Goal: Task Accomplishment & Management: Complete application form

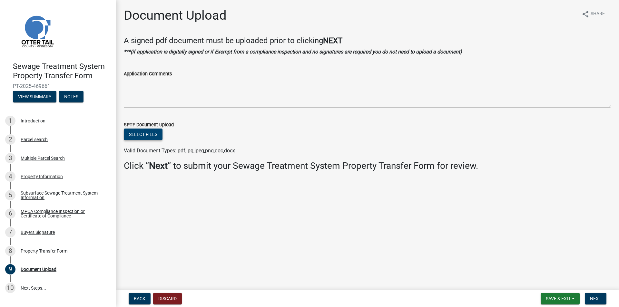
click at [130, 130] on button "Select files" at bounding box center [143, 135] width 39 height 12
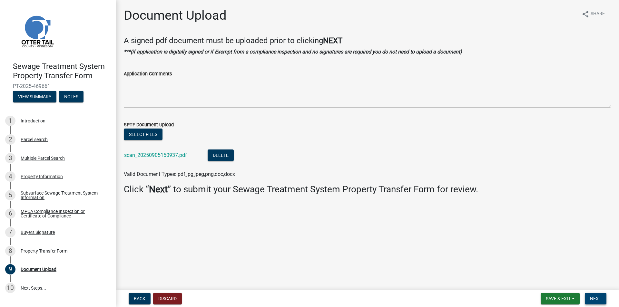
click at [590, 294] on button "Next" at bounding box center [596, 299] width 22 height 12
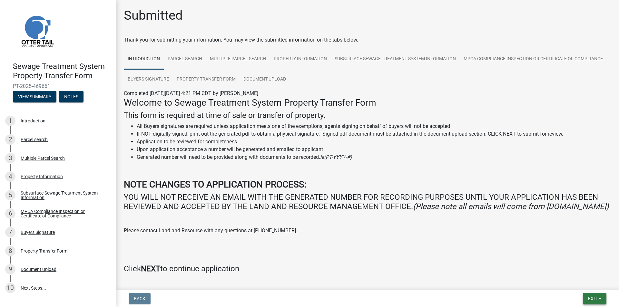
click at [591, 294] on button "Exit" at bounding box center [595, 299] width 24 height 12
click at [589, 284] on button "Save & Exit" at bounding box center [581, 281] width 52 height 15
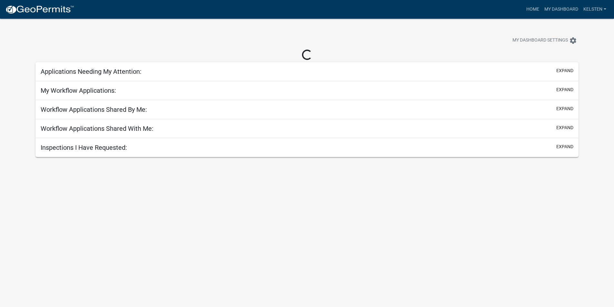
select select "3: 100"
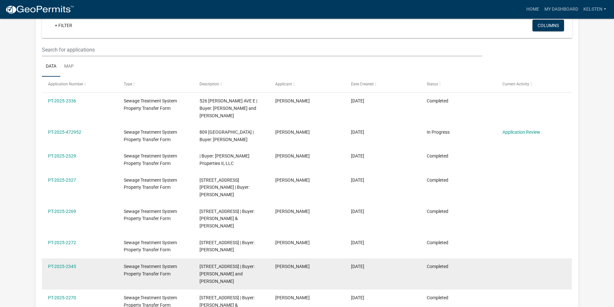
scroll to position [258, 0]
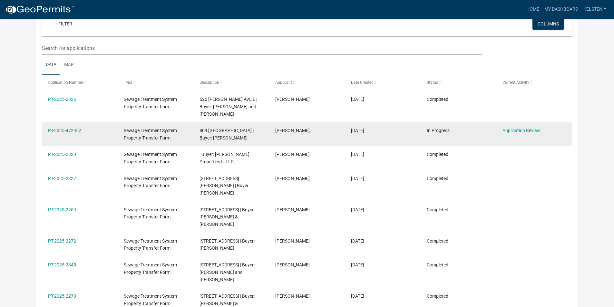
click at [214, 133] on span "809 [GEOGRAPHIC_DATA] | Buyer: [PERSON_NAME]" at bounding box center [227, 134] width 54 height 13
click at [522, 129] on link "Application Review" at bounding box center [522, 130] width 38 height 5
